Goal: Check status: Check status

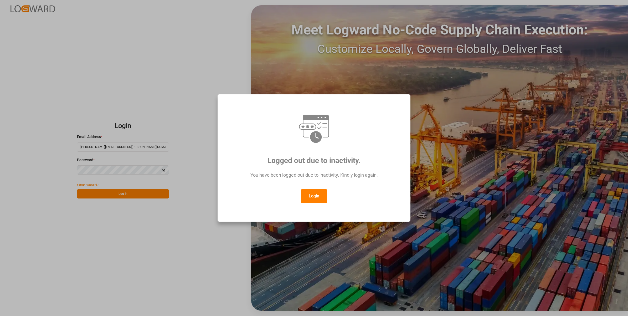
click at [322, 193] on button "Login" at bounding box center [314, 196] width 26 height 14
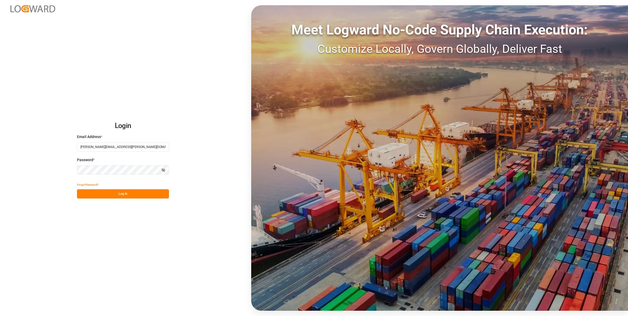
click at [139, 195] on button "Log In" at bounding box center [123, 193] width 92 height 9
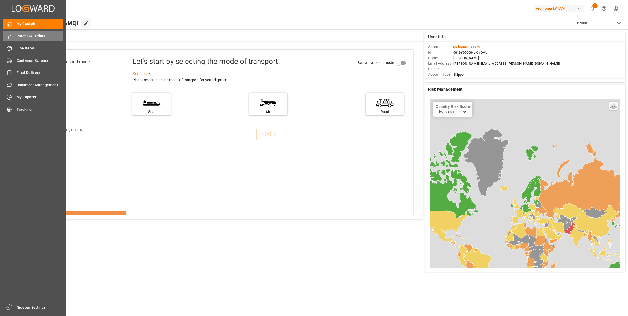
click at [24, 35] on span "Purchase Orders" at bounding box center [40, 36] width 47 height 6
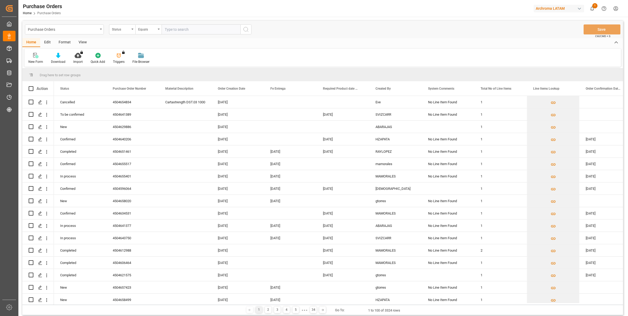
click at [130, 29] on div "Status" at bounding box center [122, 29] width 26 height 10
click at [149, 67] on div "Purchase Order Number" at bounding box center [148, 64] width 78 height 11
click at [183, 30] on input "text" at bounding box center [201, 29] width 79 height 10
paste input "4504652994"
type input "4504652994"
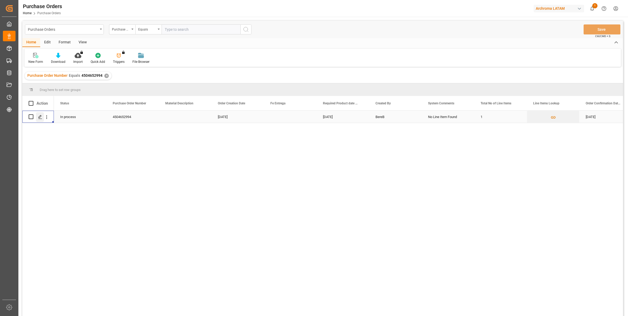
click at [37, 116] on div "Press SPACE to select this row." at bounding box center [40, 117] width 8 height 10
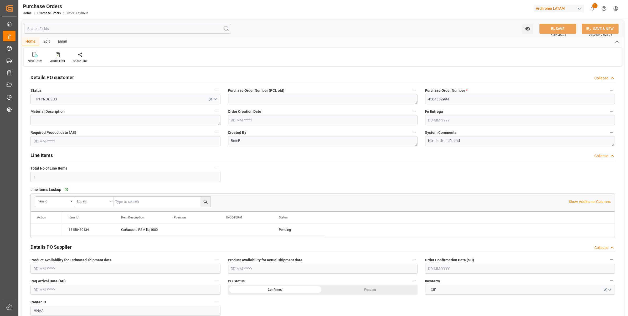
type input "1"
type input "[DATE]"
